Goal: Contribute content: Contribute content

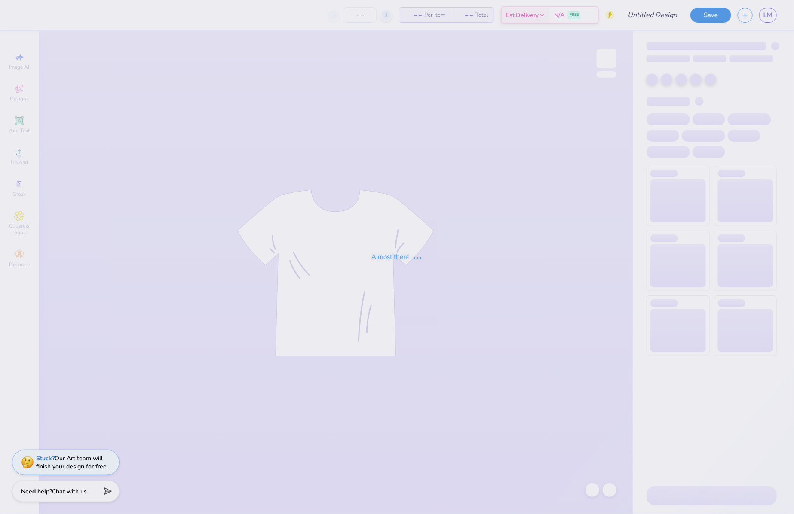
type input "KD Fall Date Party 2024"
type input "62"
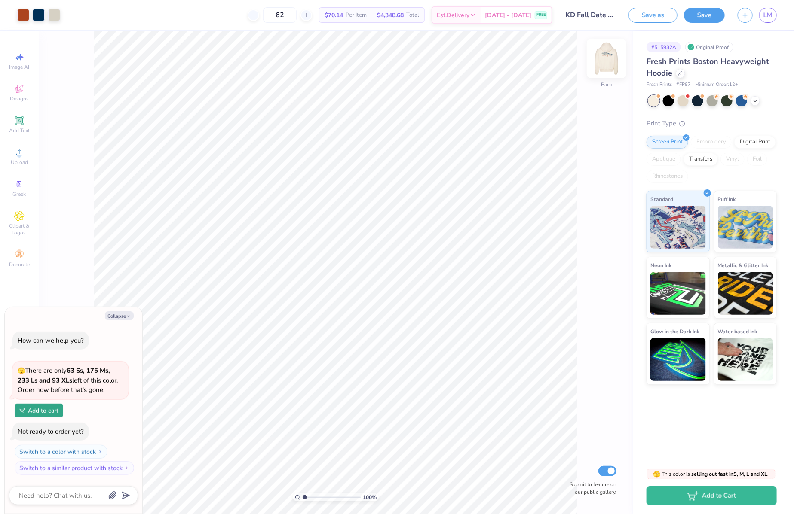
click at [605, 60] on img at bounding box center [606, 58] width 34 height 34
type textarea "x"
type input "6.76"
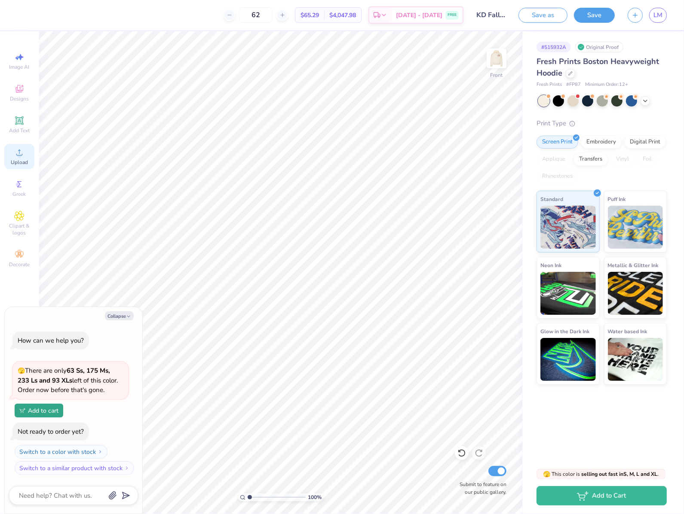
click at [16, 162] on span "Upload" at bounding box center [19, 162] width 17 height 7
click at [15, 154] on icon at bounding box center [19, 152] width 10 height 10
click at [14, 157] on div "Upload" at bounding box center [19, 156] width 30 height 25
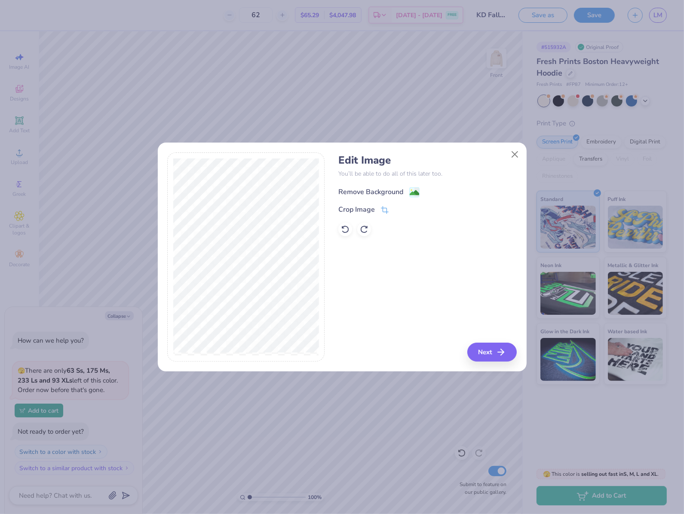
click at [406, 193] on div "Remove Background" at bounding box center [378, 192] width 81 height 11
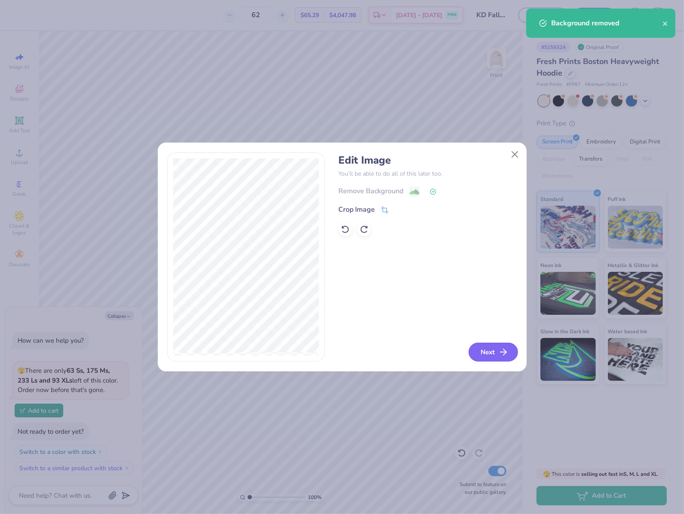
click at [489, 352] on button "Next" at bounding box center [492, 352] width 49 height 19
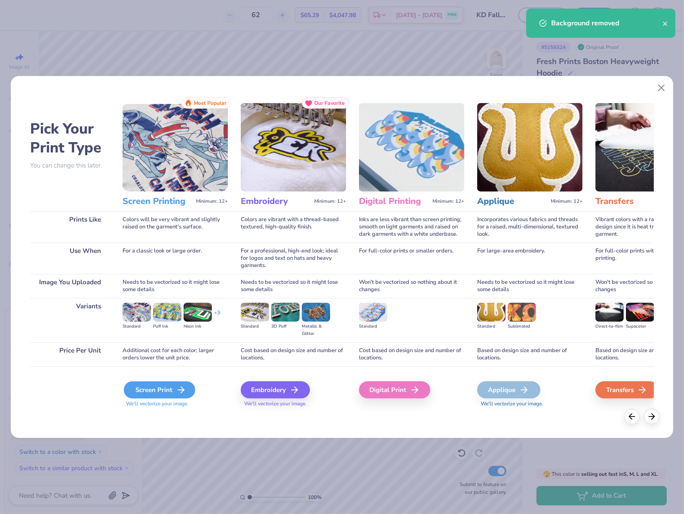
click at [138, 391] on div "Screen Print" at bounding box center [159, 390] width 71 height 17
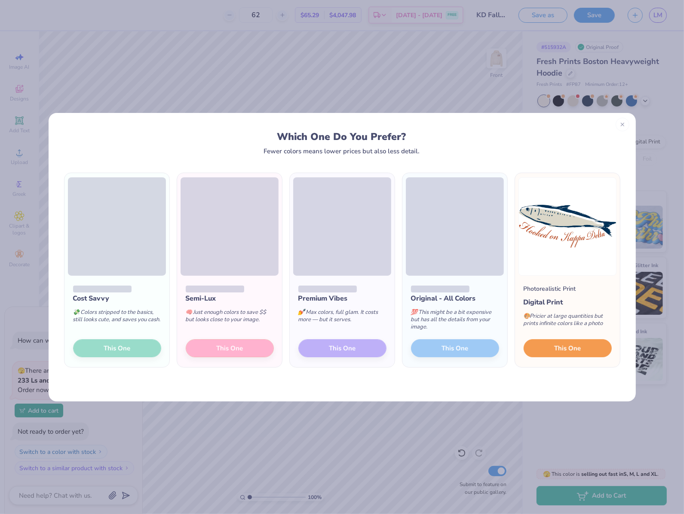
drag, startPoint x: 562, startPoint y: 347, endPoint x: 528, endPoint y: 395, distance: 58.9
click at [528, 396] on div "Cost Savvy 💸 Colors stripped to the basics, still looks cute, and saves you cas…" at bounding box center [342, 278] width 587 height 247
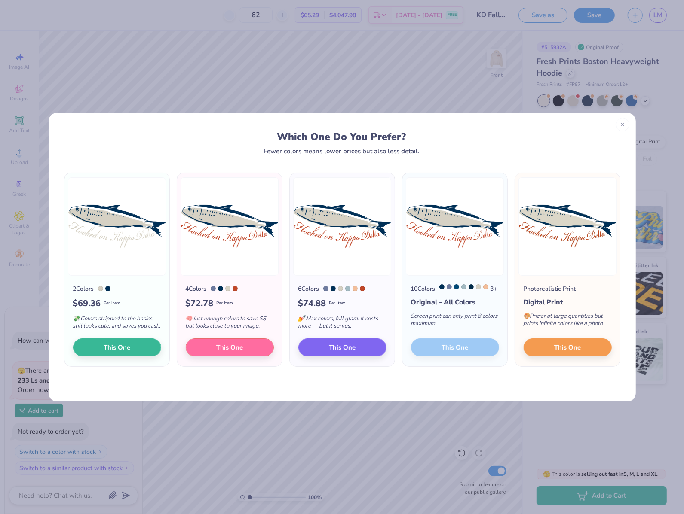
click at [458, 353] on div "10 Colors 3 + Original - All Colors Screen print can only print 8 colors maximu…" at bounding box center [454, 321] width 105 height 91
click at [469, 333] on div "Screen print can only print 8 colors maximum." at bounding box center [455, 322] width 88 height 28
click at [477, 293] on div "3 +" at bounding box center [468, 288] width 58 height 9
click at [556, 351] on span "This One" at bounding box center [567, 346] width 27 height 10
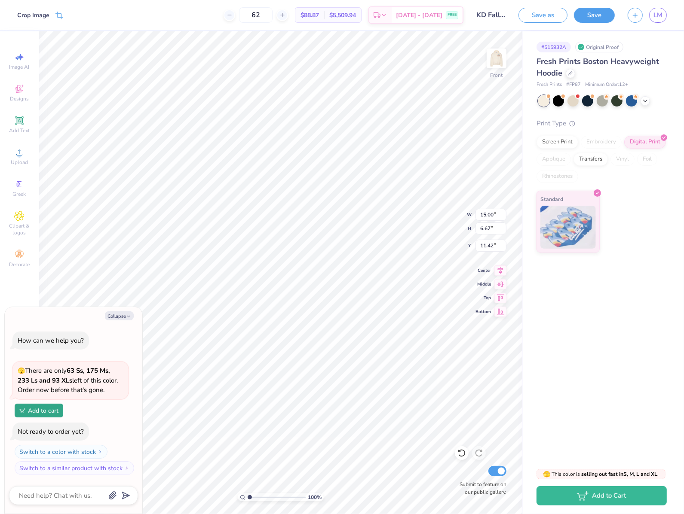
type textarea "x"
type input "7.11"
type textarea "x"
type input "11.79"
type input "5.24"
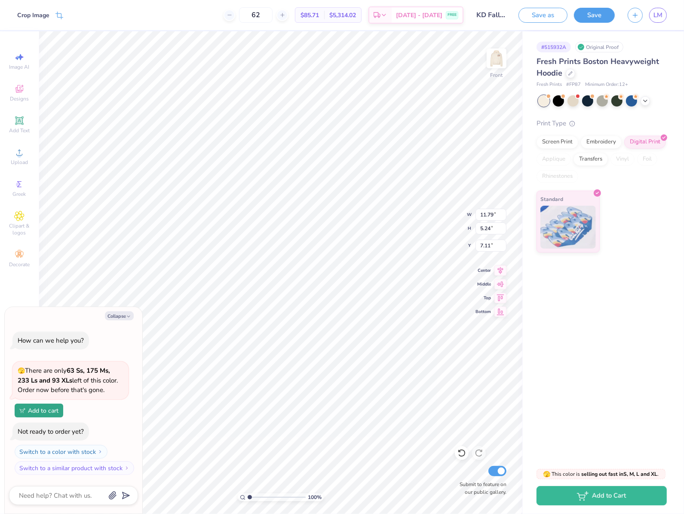
type textarea "x"
type input "6.09"
type textarea "x"
type input "13.02"
type input "5.79"
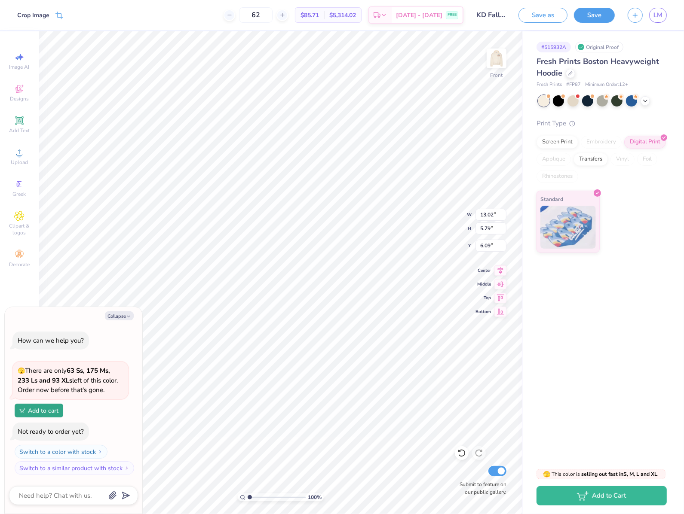
type textarea "x"
type input "5.77"
type textarea "x"
type input "5.78"
click at [126, 319] on icon "button" at bounding box center [128, 316] width 5 height 5
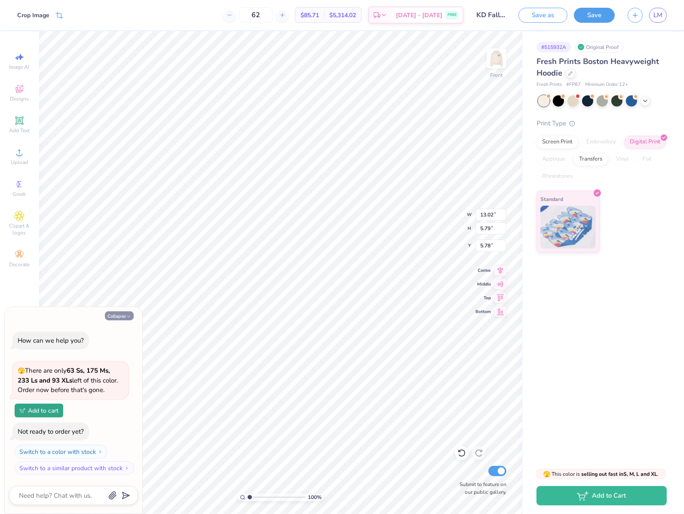
type textarea "x"
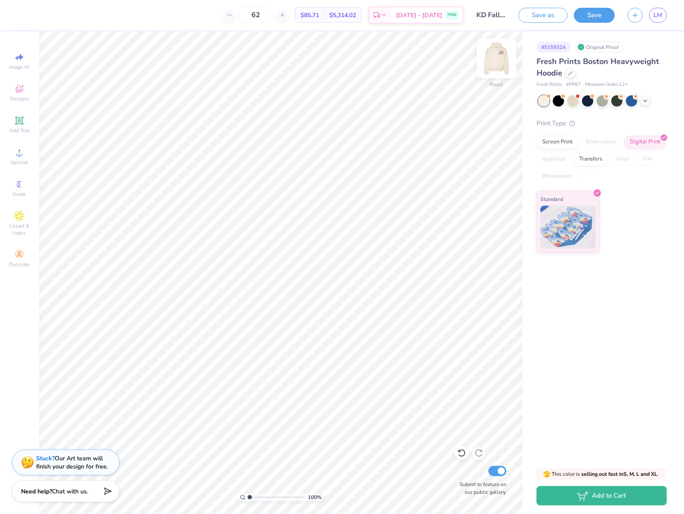
click at [507, 56] on div at bounding box center [497, 59] width 40 height 40
click at [498, 63] on img at bounding box center [496, 58] width 34 height 34
type input "5.79"
click at [563, 136] on div "Screen Print" at bounding box center [557, 140] width 42 height 13
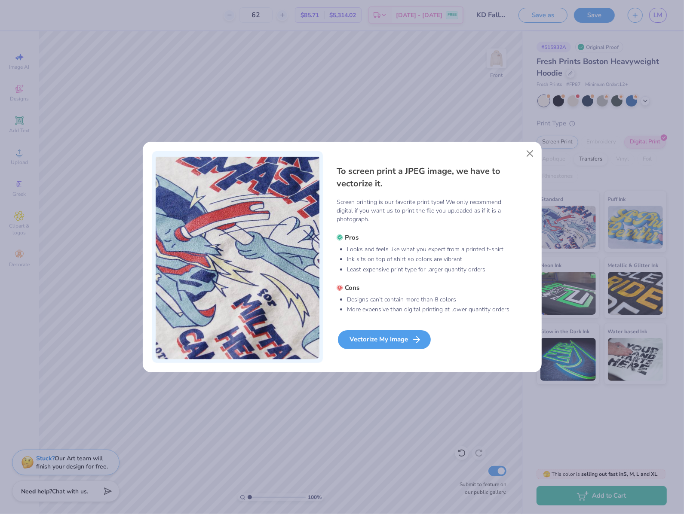
click at [383, 344] on div "Vectorize My Image" at bounding box center [384, 339] width 93 height 19
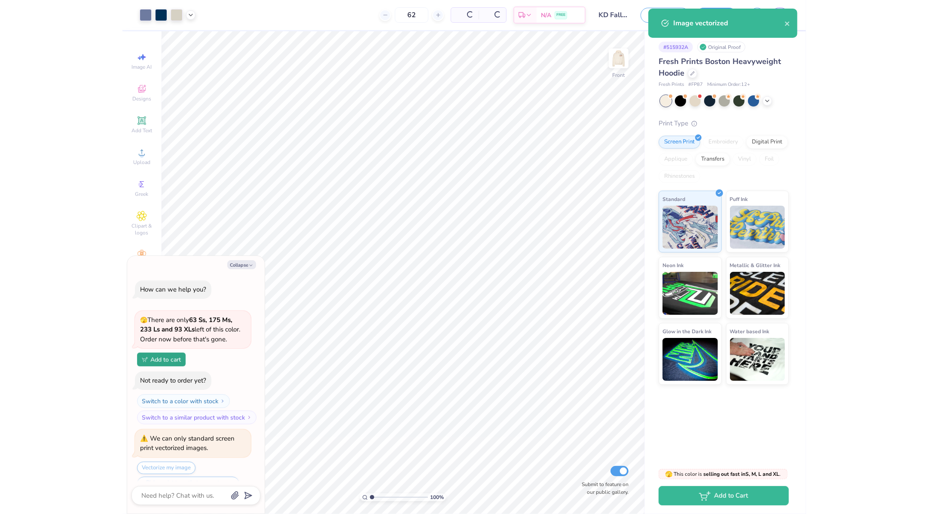
scroll to position [19, 0]
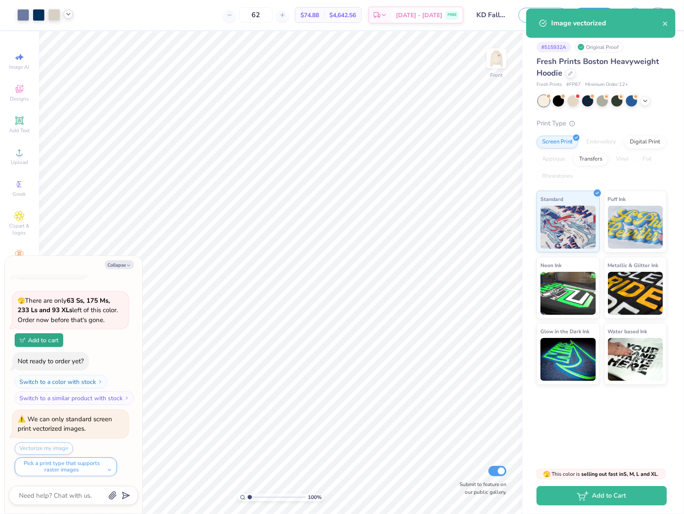
click at [68, 18] on div at bounding box center [68, 13] width 9 height 9
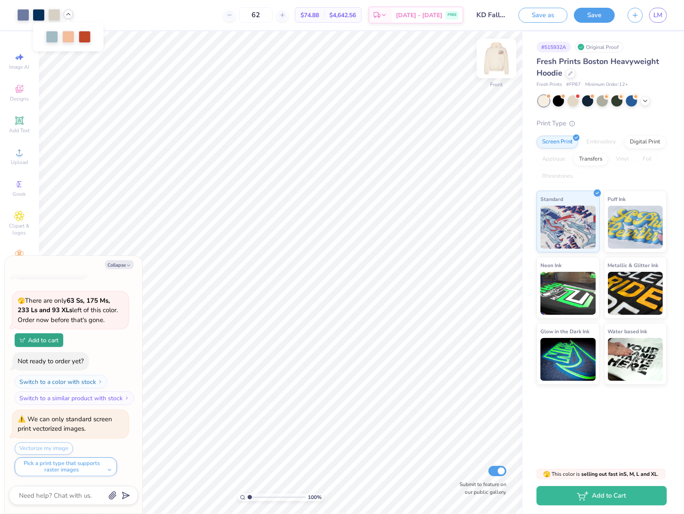
click at [490, 57] on img at bounding box center [496, 58] width 34 height 34
click at [39, 12] on div at bounding box center [39, 14] width 12 height 12
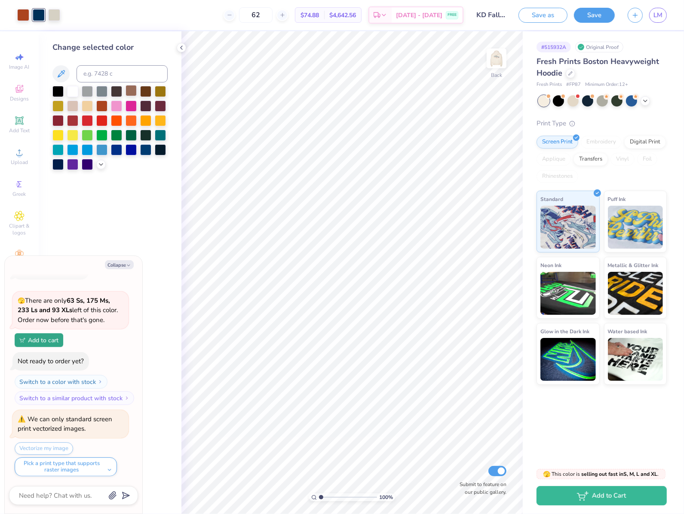
click at [493, 56] on img at bounding box center [496, 58] width 17 height 17
click at [22, 12] on div at bounding box center [23, 14] width 12 height 12
type textarea "x"
click at [105, 70] on input at bounding box center [121, 73] width 91 height 17
type input "540"
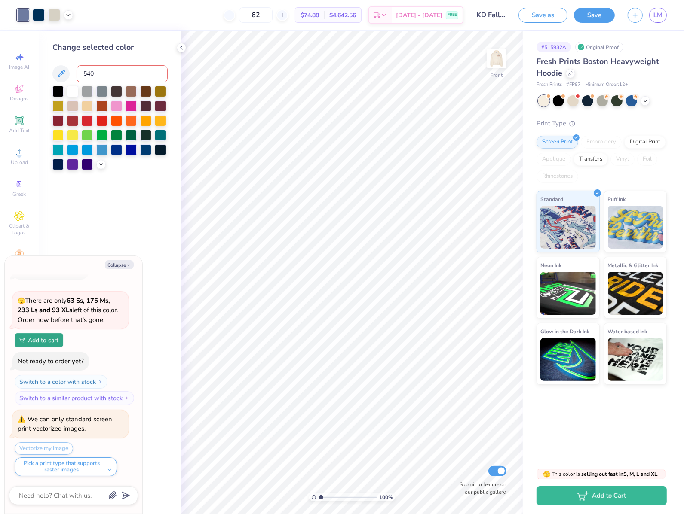
type textarea "x"
click at [52, 15] on div at bounding box center [54, 14] width 12 height 12
click at [119, 105] on div at bounding box center [116, 105] width 11 height 11
type textarea "x"
click at [98, 75] on input at bounding box center [121, 73] width 91 height 17
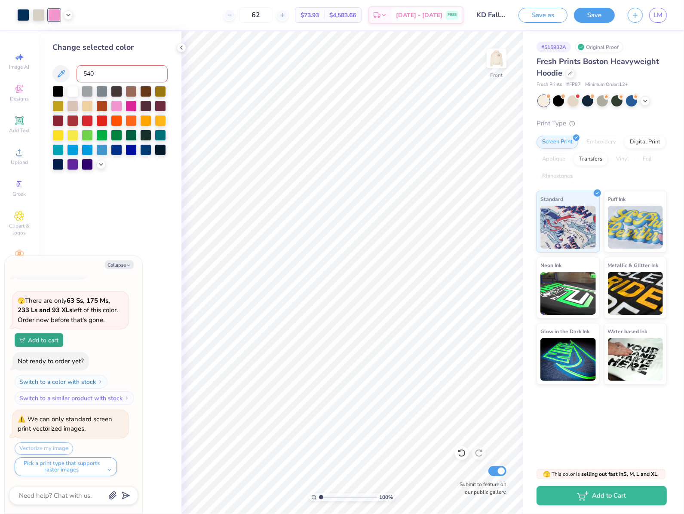
type input "540"
type textarea "x"
click at [50, 14] on div at bounding box center [54, 14] width 12 height 12
click at [158, 151] on div at bounding box center [160, 149] width 11 height 11
click at [146, 119] on div at bounding box center [145, 119] width 11 height 11
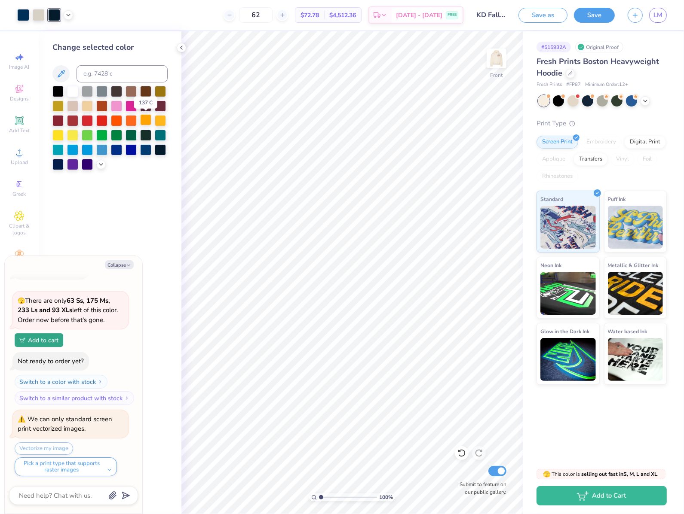
type textarea "x"
click at [107, 75] on input at bounding box center [121, 73] width 91 height 17
type input "540"
type textarea "x"
click at [487, 63] on img at bounding box center [496, 58] width 34 height 34
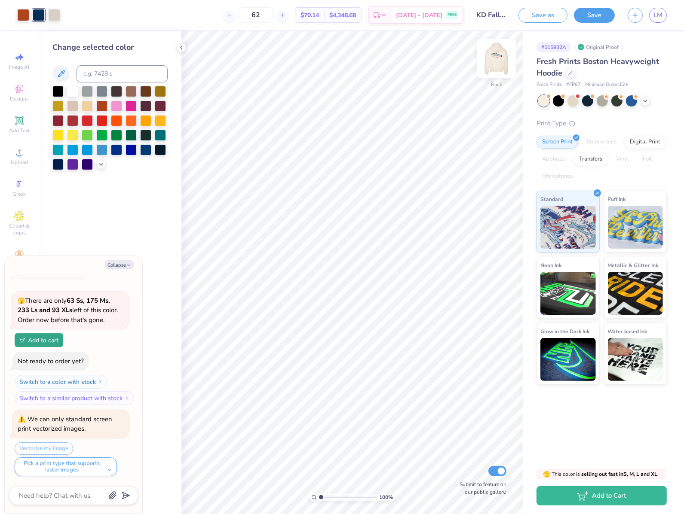
click at [497, 61] on img at bounding box center [496, 58] width 34 height 34
click at [53, 13] on div at bounding box center [54, 14] width 12 height 12
type textarea "x"
click at [102, 77] on input at bounding box center [121, 73] width 91 height 17
type input "1675"
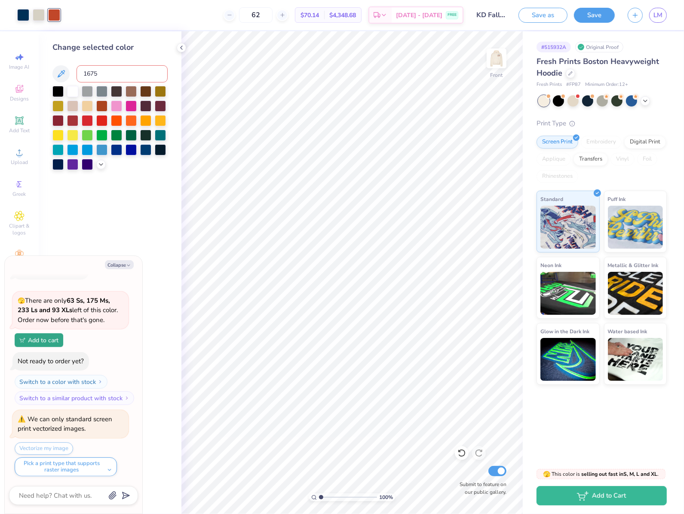
type textarea "x"
click at [499, 64] on img at bounding box center [496, 58] width 34 height 34
click at [182, 49] on polyline at bounding box center [181, 47] width 2 height 3
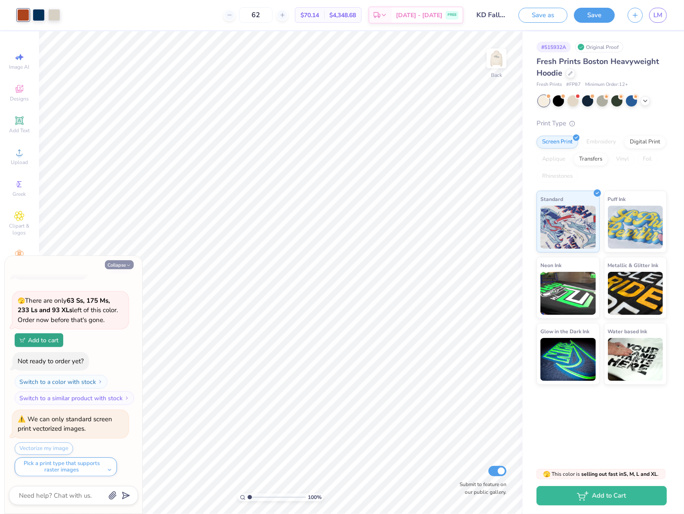
click at [122, 266] on button "Collapse" at bounding box center [119, 264] width 29 height 9
type textarea "x"
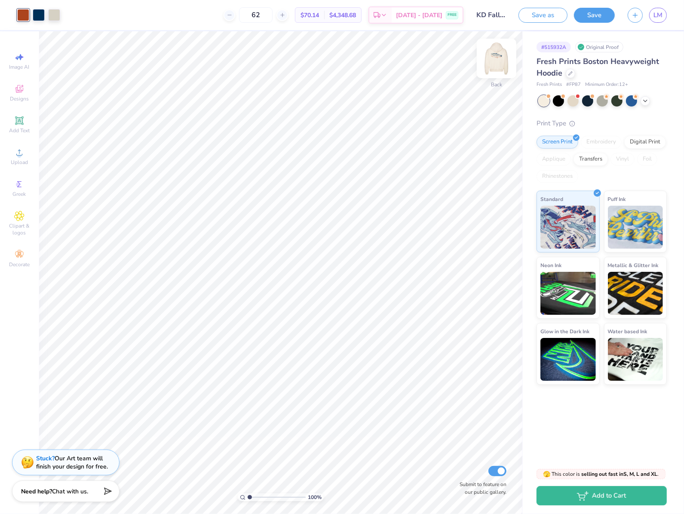
click at [493, 66] on img at bounding box center [496, 58] width 34 height 34
click at [594, 13] on button "Save" at bounding box center [594, 13] width 41 height 15
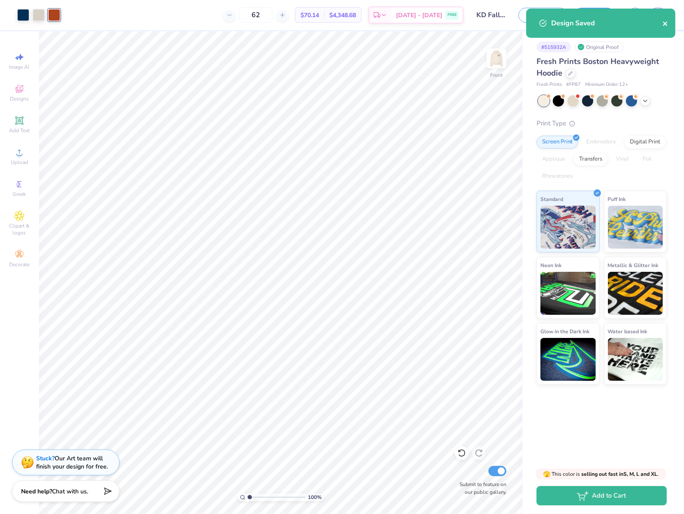
click at [663, 26] on icon "close" at bounding box center [665, 23] width 6 height 7
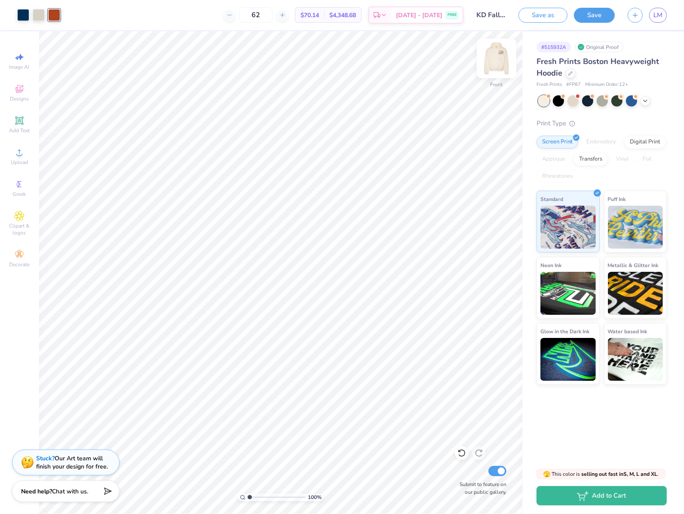
click at [493, 61] on img at bounding box center [496, 58] width 34 height 34
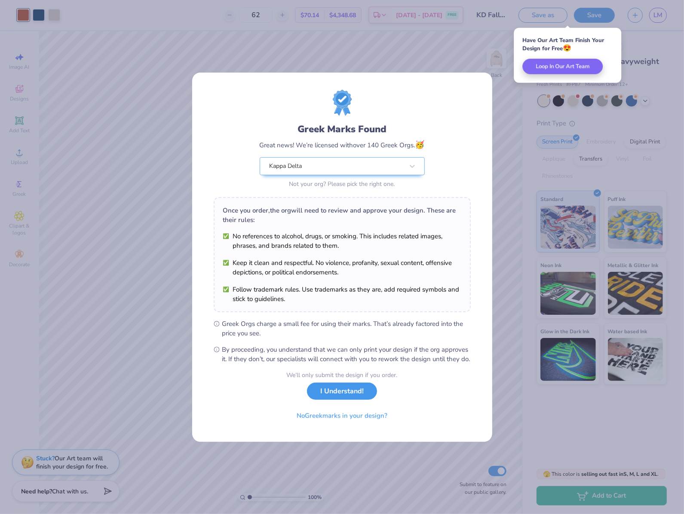
click at [338, 396] on button "I Understand!" at bounding box center [342, 392] width 70 height 18
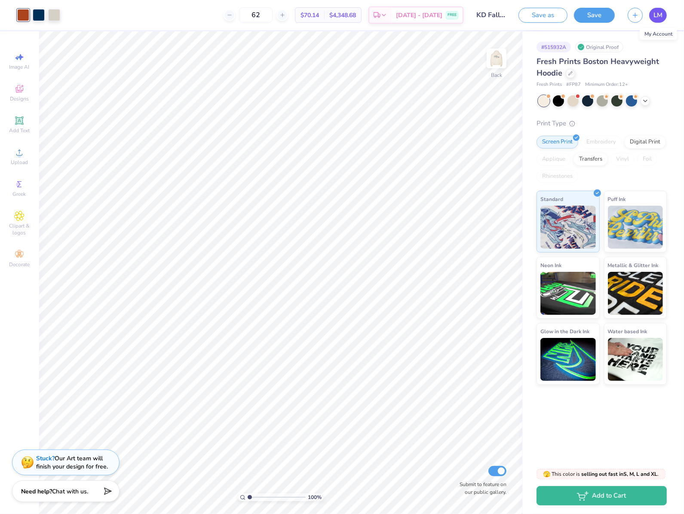
click at [664, 12] on link "LM" at bounding box center [658, 15] width 18 height 15
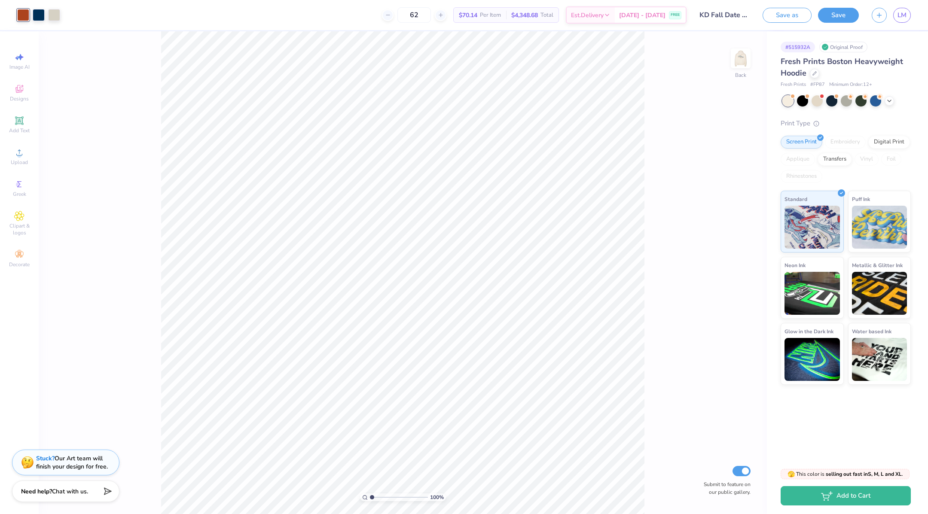
click at [754, 55] on div "100 % Back Submit to feature on our public gallery." at bounding box center [403, 272] width 728 height 483
click at [745, 55] on img at bounding box center [741, 58] width 34 height 34
